Goal: Find contact information: Find contact information

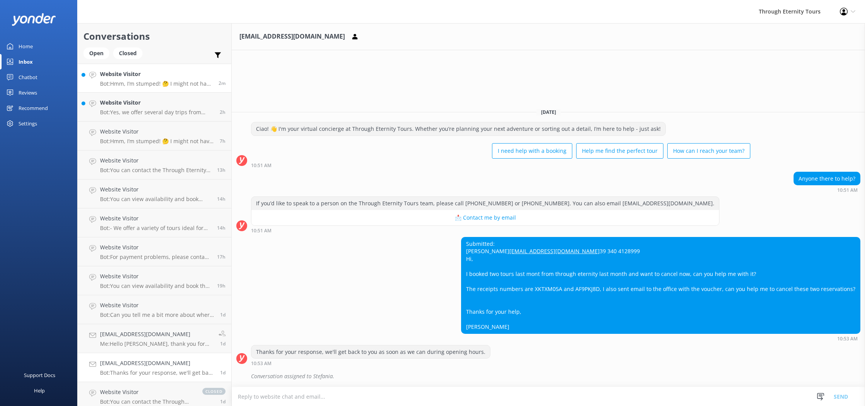
click at [178, 75] on h4 "Website Visitor" at bounding box center [156, 74] width 113 height 8
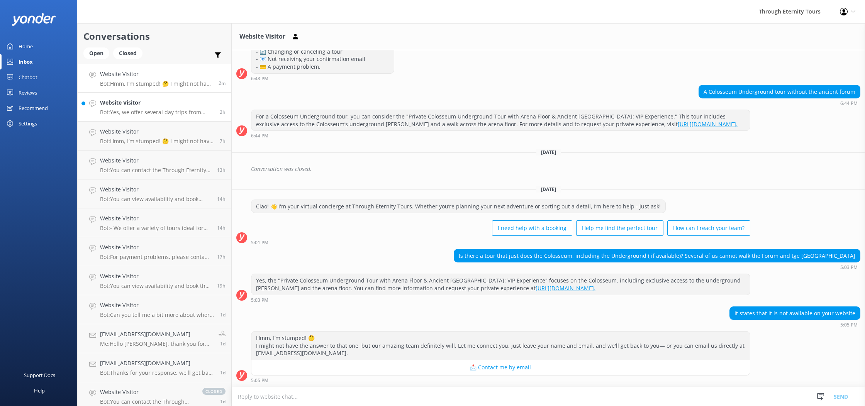
scroll to position [114, 0]
click at [147, 119] on link "Website Visitor Bot: Yes, we offer several day trips from [GEOGRAPHIC_DATA]. Yo…" at bounding box center [155, 107] width 154 height 29
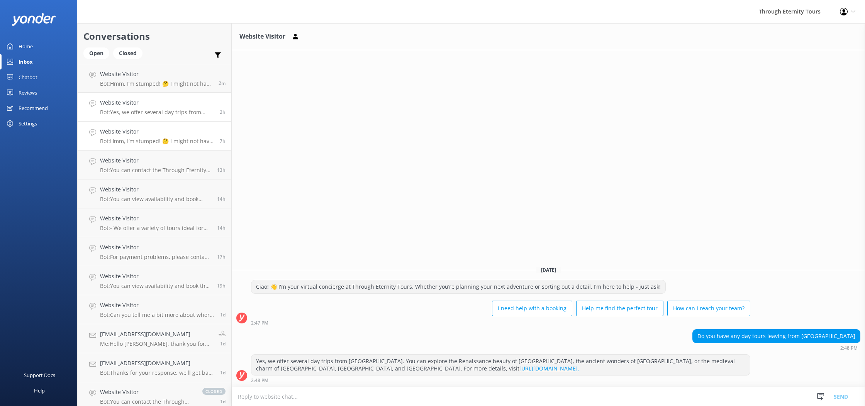
click at [156, 139] on p "Bot: Hmm, I’m stumped! 🤔 I might not have the answer to that one, but our amazi…" at bounding box center [157, 141] width 114 height 7
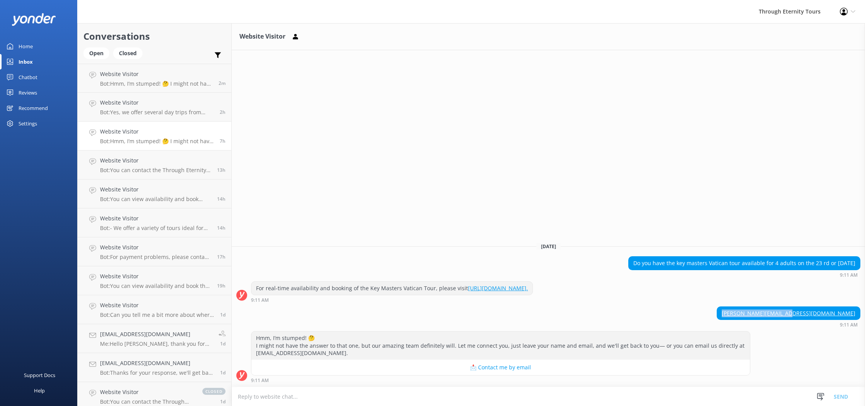
drag, startPoint x: 782, startPoint y: 314, endPoint x: 861, endPoint y: 314, distance: 78.8
click at [861, 314] on div "[PERSON_NAME][EMAIL_ADDRESS][DOMAIN_NAME] 9:11 AM" at bounding box center [549, 317] width 634 height 21
copy link "[PERSON_NAME][EMAIL_ADDRESS][DOMAIN_NAME]"
